Goal: Check status

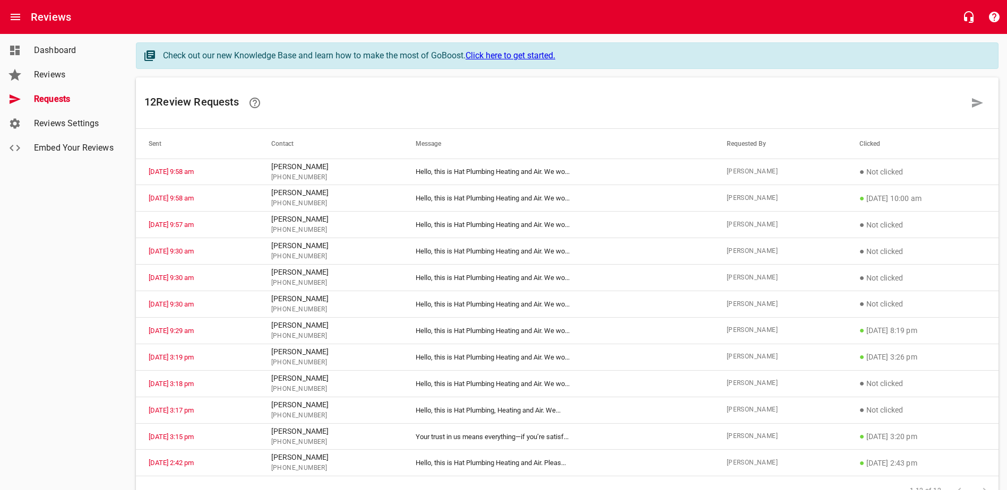
click at [50, 78] on span "Reviews" at bounding box center [74, 74] width 81 height 13
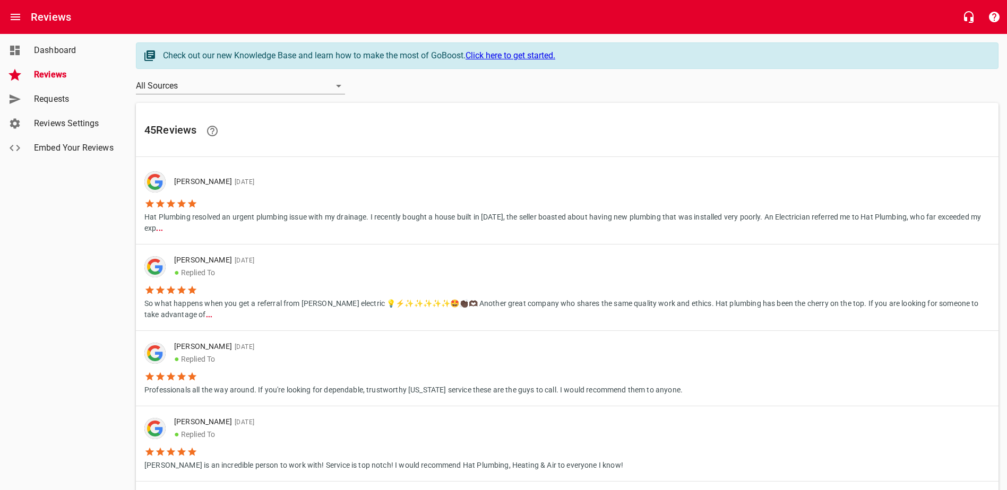
click at [51, 100] on span "Requests" at bounding box center [74, 99] width 81 height 13
